Goal: Information Seeking & Learning: Learn about a topic

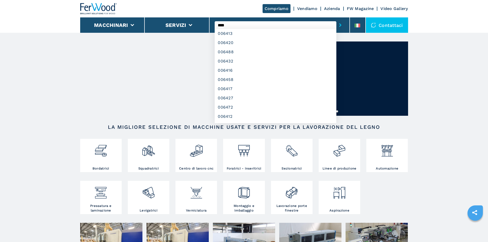
drag, startPoint x: 220, startPoint y: 22, endPoint x: 218, endPoint y: 23, distance: 2.9
click at [218, 23] on input "****" at bounding box center [276, 25] width 122 height 8
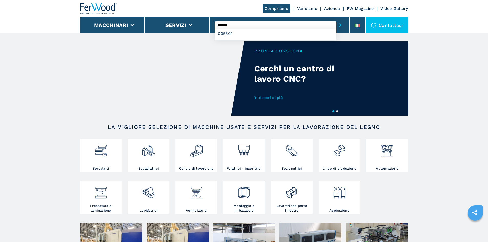
type input "******"
click at [336, 19] on button "submit-button" at bounding box center [340, 25] width 8 height 12
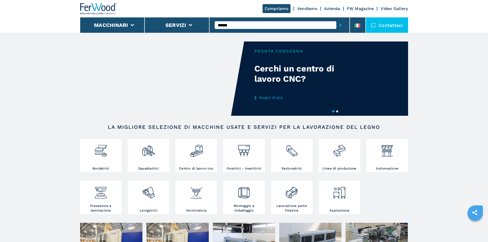
click at [336, 19] on button "submit-button" at bounding box center [340, 25] width 8 height 12
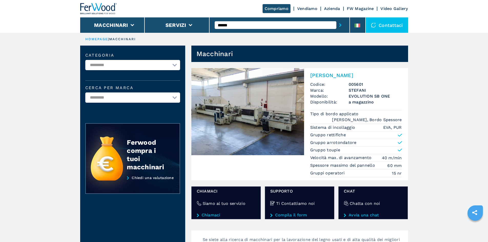
click at [273, 93] on img at bounding box center [247, 111] width 113 height 87
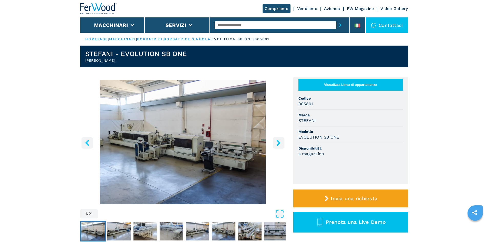
click at [277, 208] on div "1 / 21" at bounding box center [182, 150] width 205 height 140
click at [277, 210] on icon "Open Fullscreen" at bounding box center [279, 213] width 7 height 7
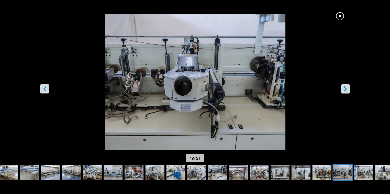
scroll to position [512, 0]
click at [56, 113] on icon "left-button" at bounding box center [56, 111] width 4 height 6
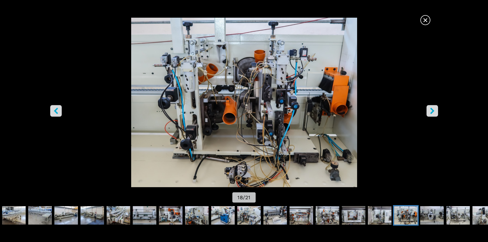
click at [52, 113] on button "left-button" at bounding box center [56, 111] width 12 height 12
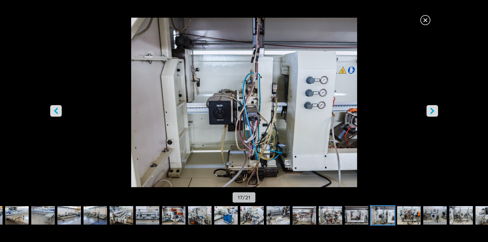
click at [52, 114] on button "left-button" at bounding box center [56, 111] width 12 height 12
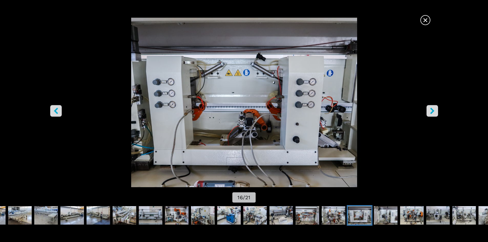
click at [52, 114] on button "left-button" at bounding box center [56, 111] width 12 height 12
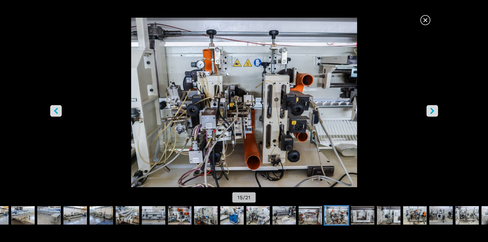
click at [51, 114] on button "left-button" at bounding box center [56, 111] width 12 height 12
